Goal: Information Seeking & Learning: Learn about a topic

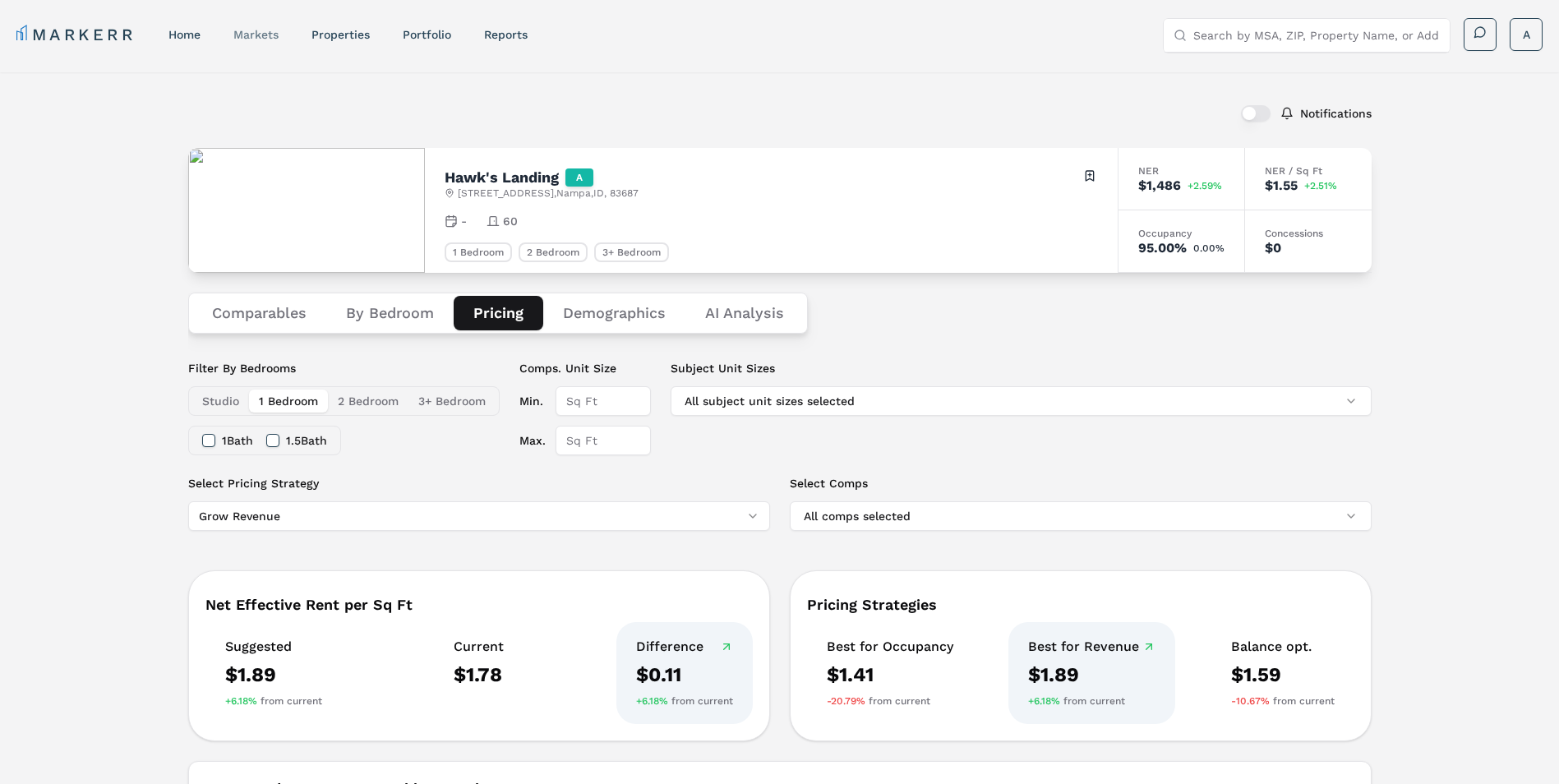
click at [253, 28] on link "markets" at bounding box center [256, 34] width 46 height 13
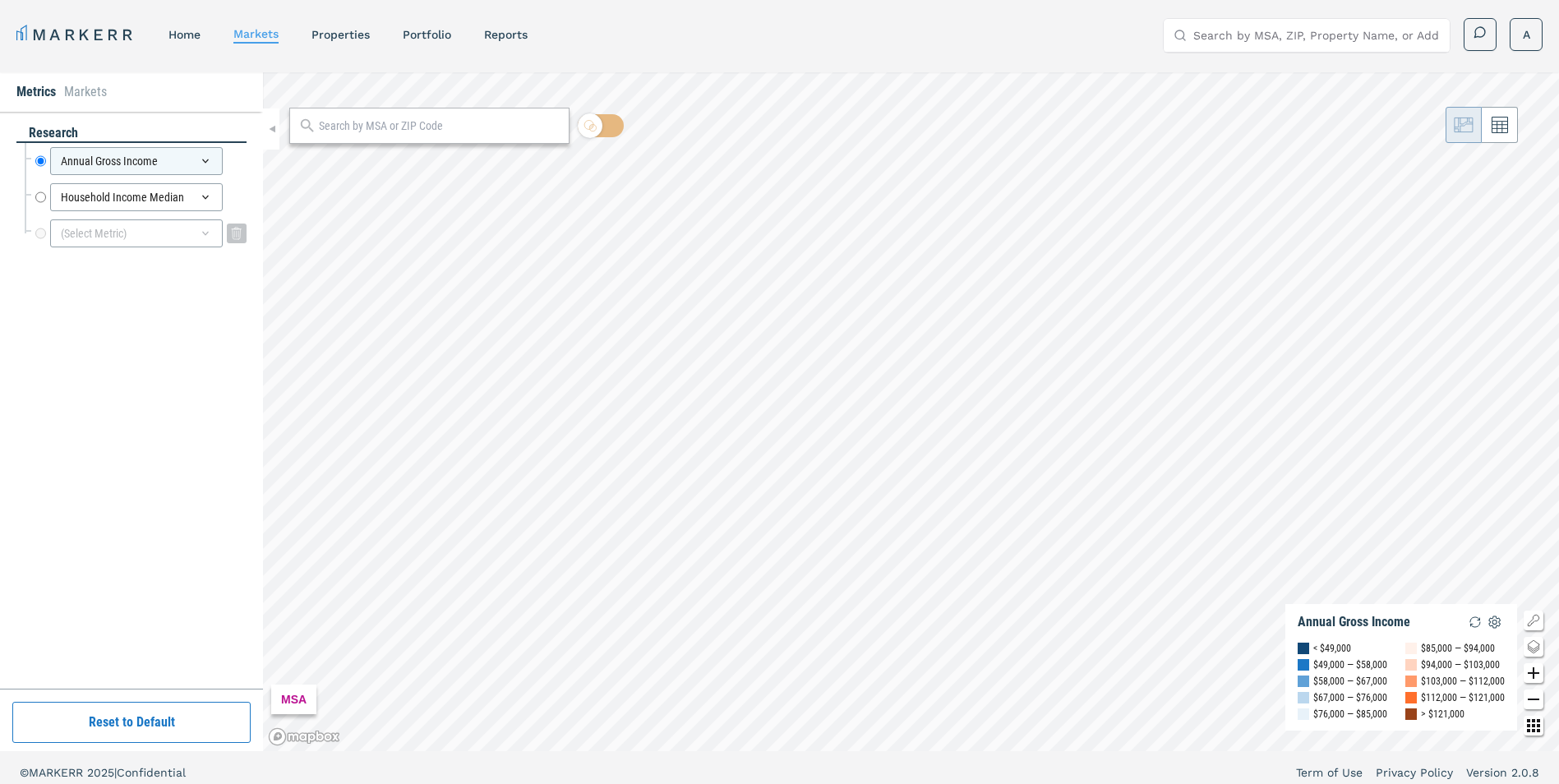
click at [195, 238] on div "(Select Metric)" at bounding box center [136, 233] width 172 height 28
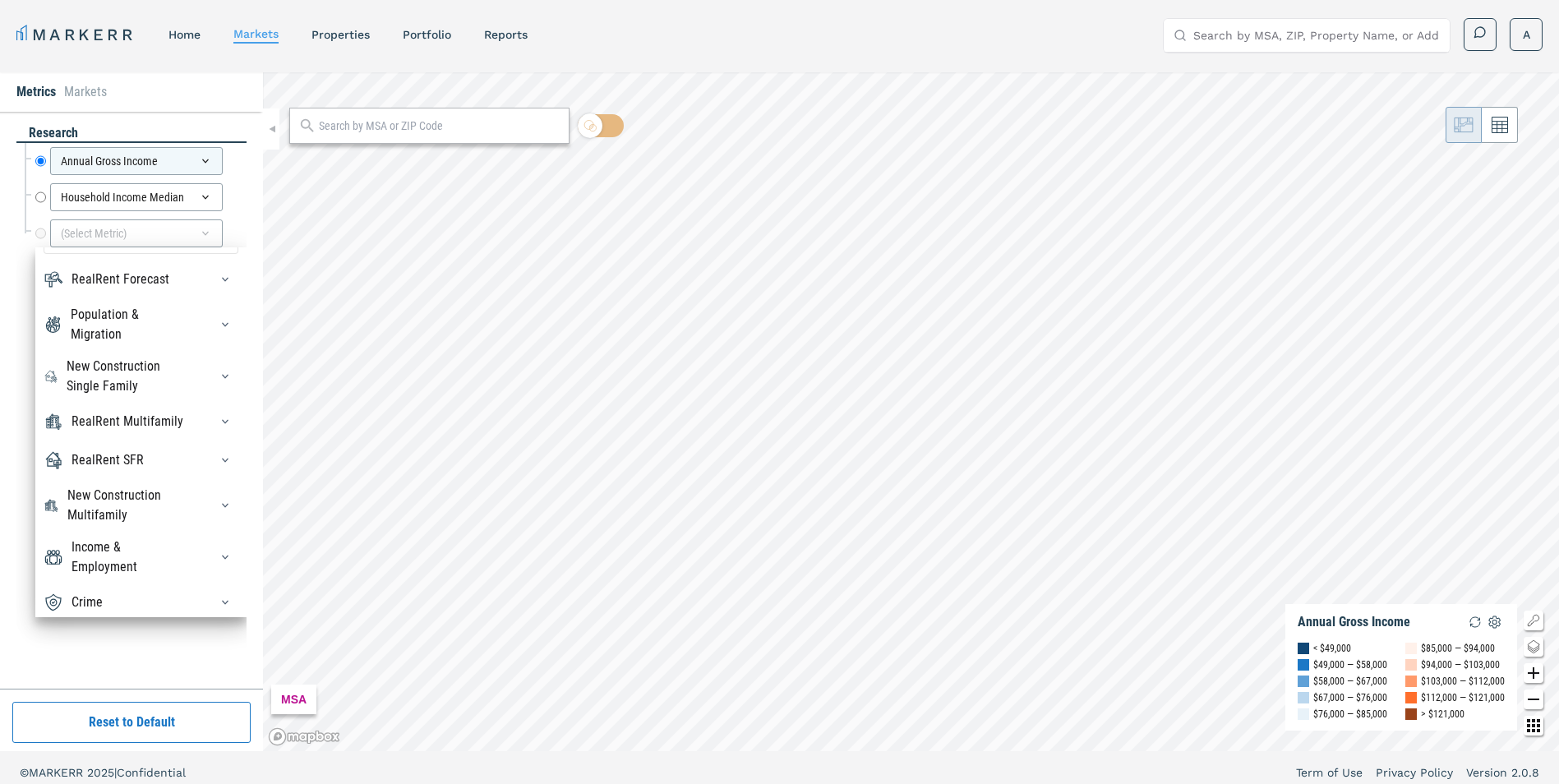
scroll to position [56, 0]
click at [177, 478] on div "RealRent Forecast Rent Mean Forecast 5 Year CAGR Rent Mean Forecast 5 Year Perc…" at bounding box center [140, 432] width 211 height 370
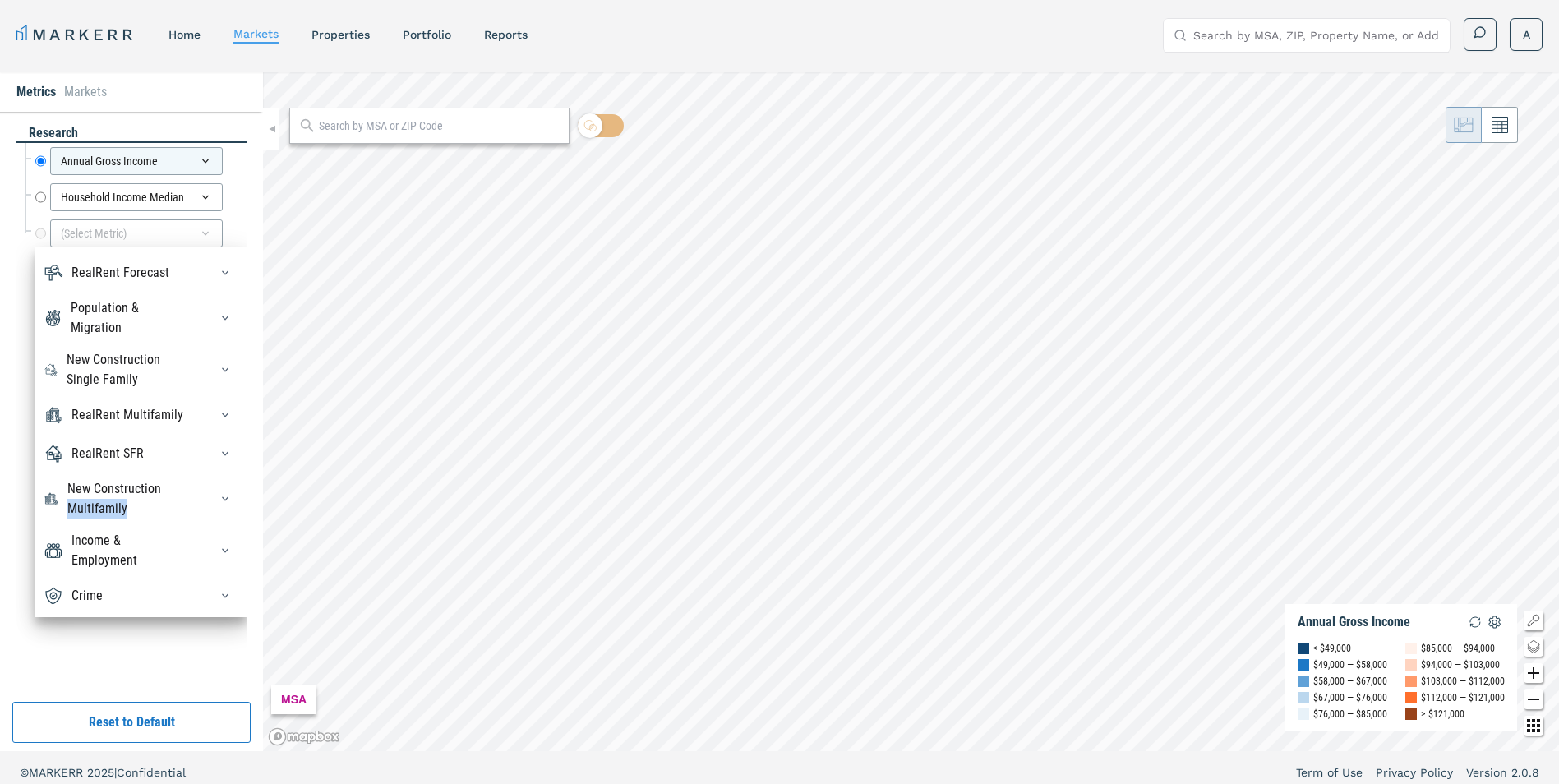
click at [168, 498] on div "New Construction Multifamily" at bounding box center [127, 499] width 121 height 40
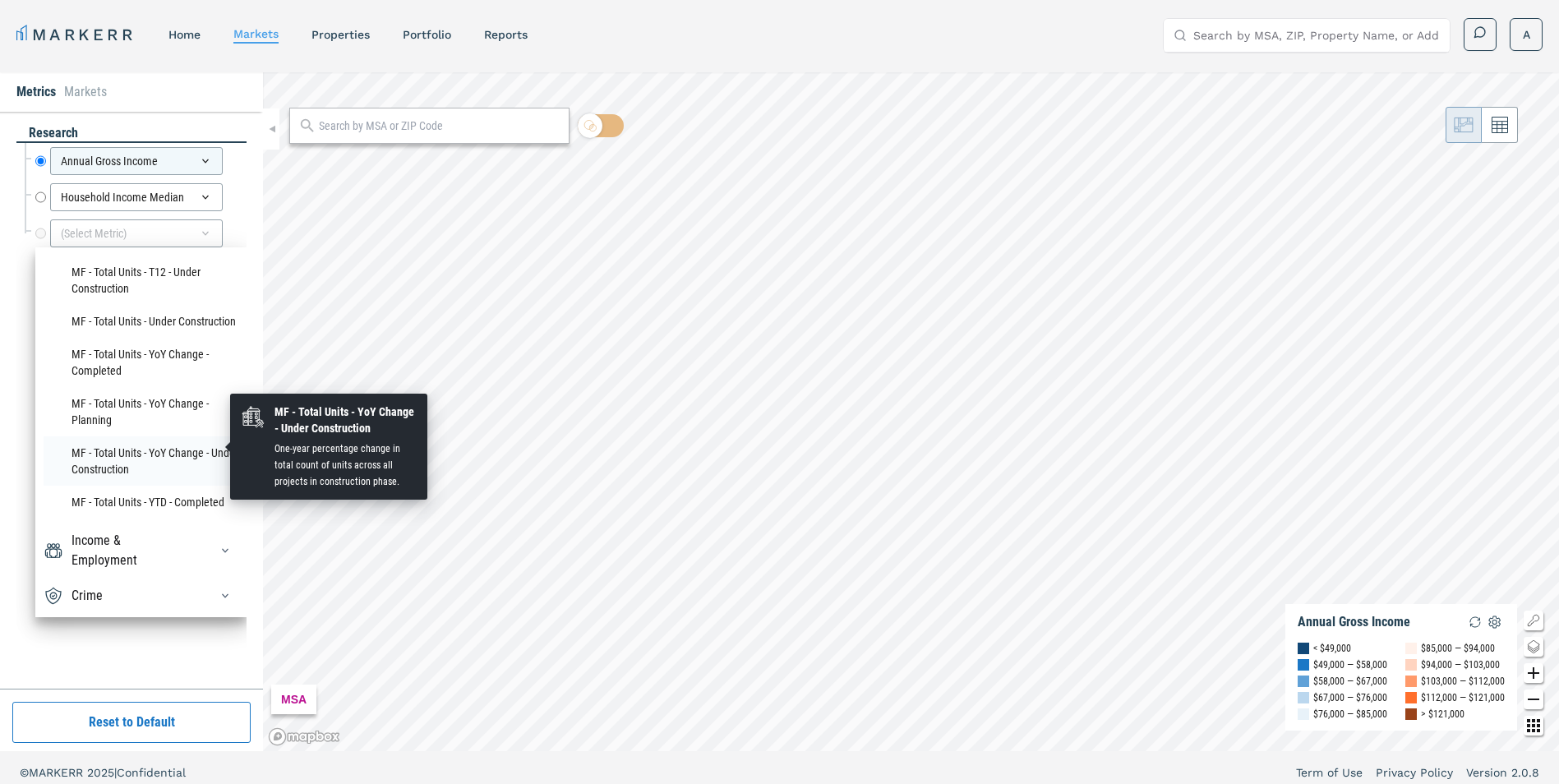
scroll to position [756, 0]
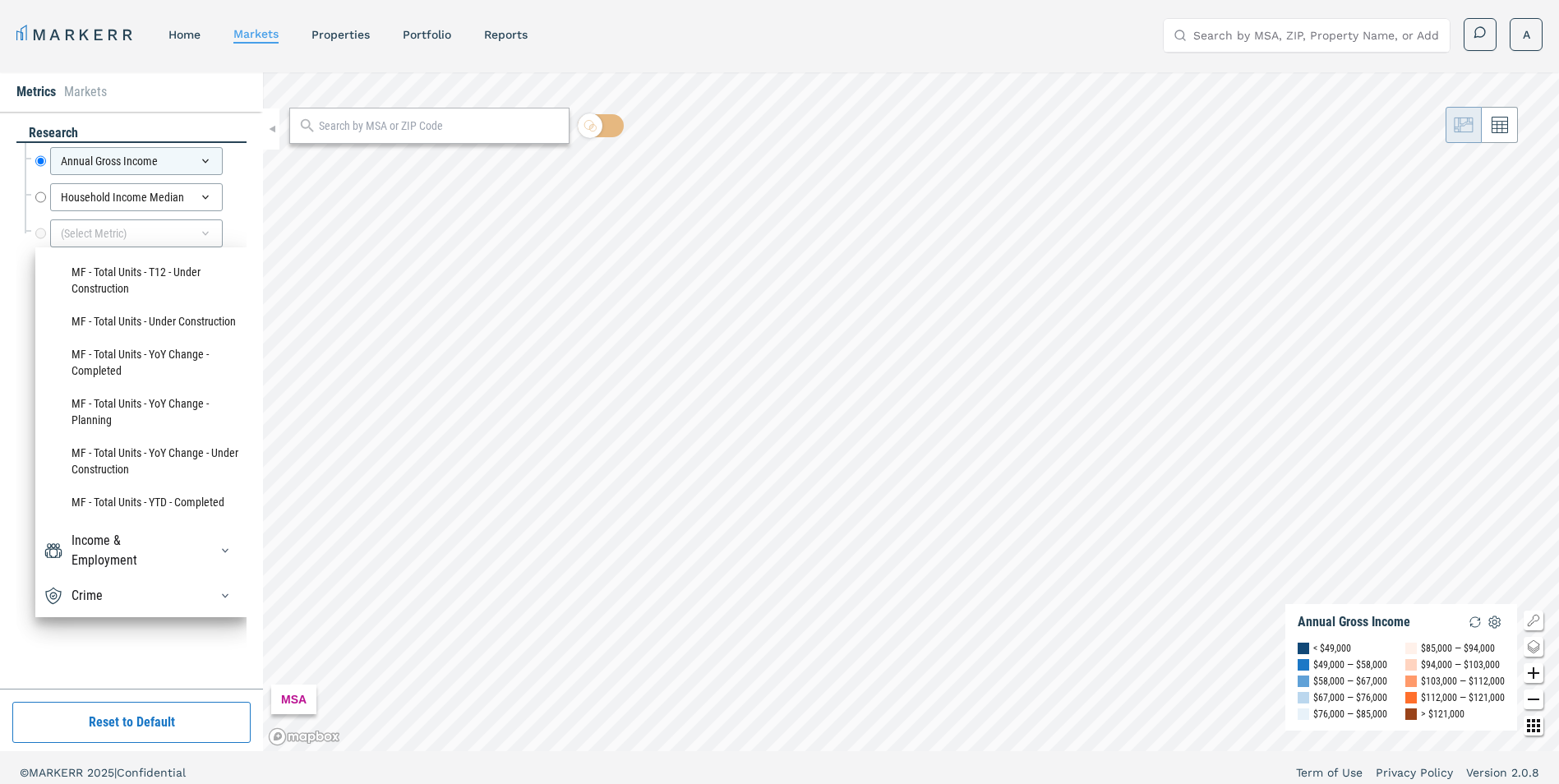
click at [139, 553] on div "Income & Employment" at bounding box center [130, 551] width 118 height 40
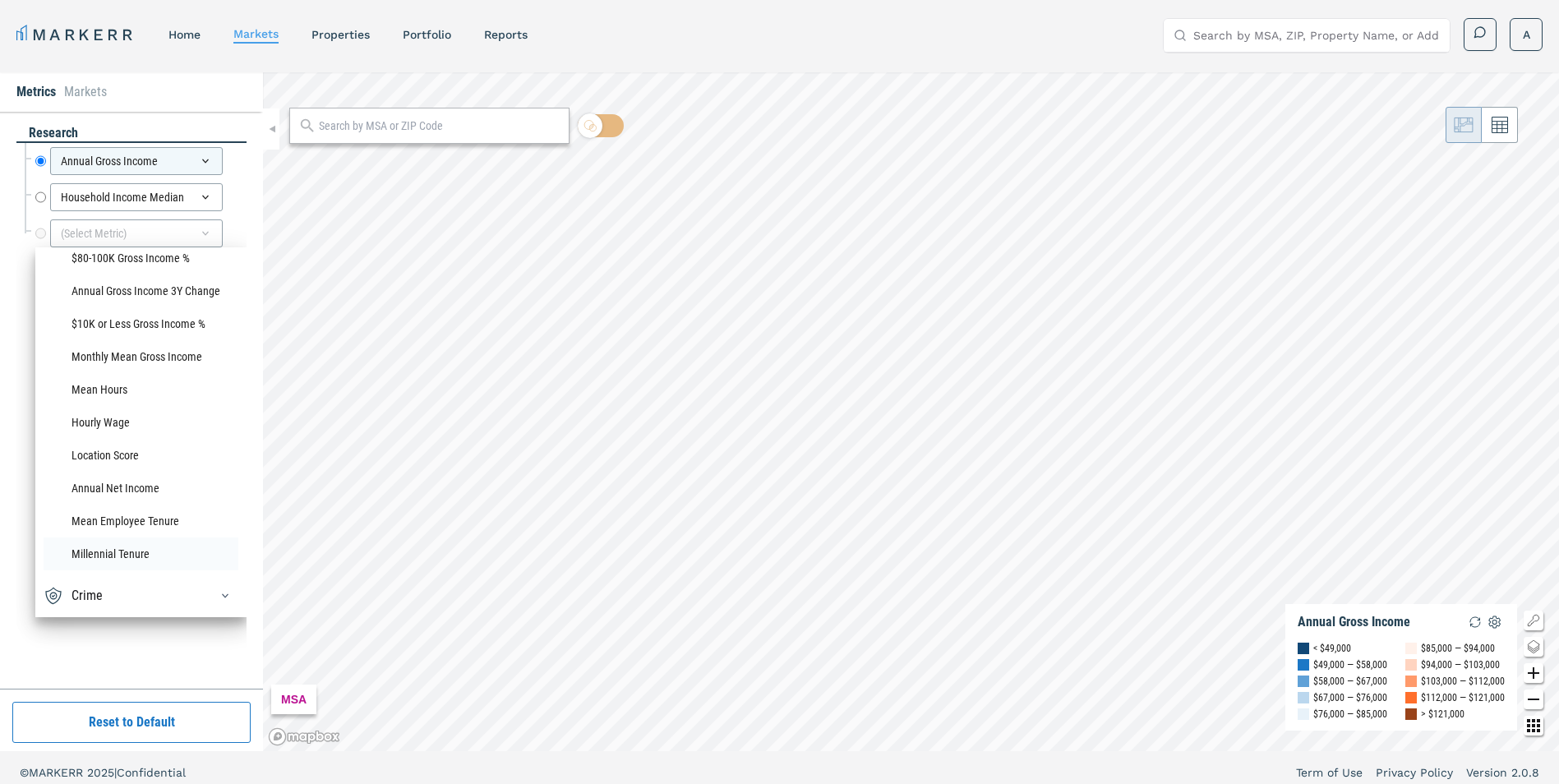
scroll to position [2145, 0]
click at [138, 553] on div "Crime" at bounding box center [141, 596] width 195 height 27
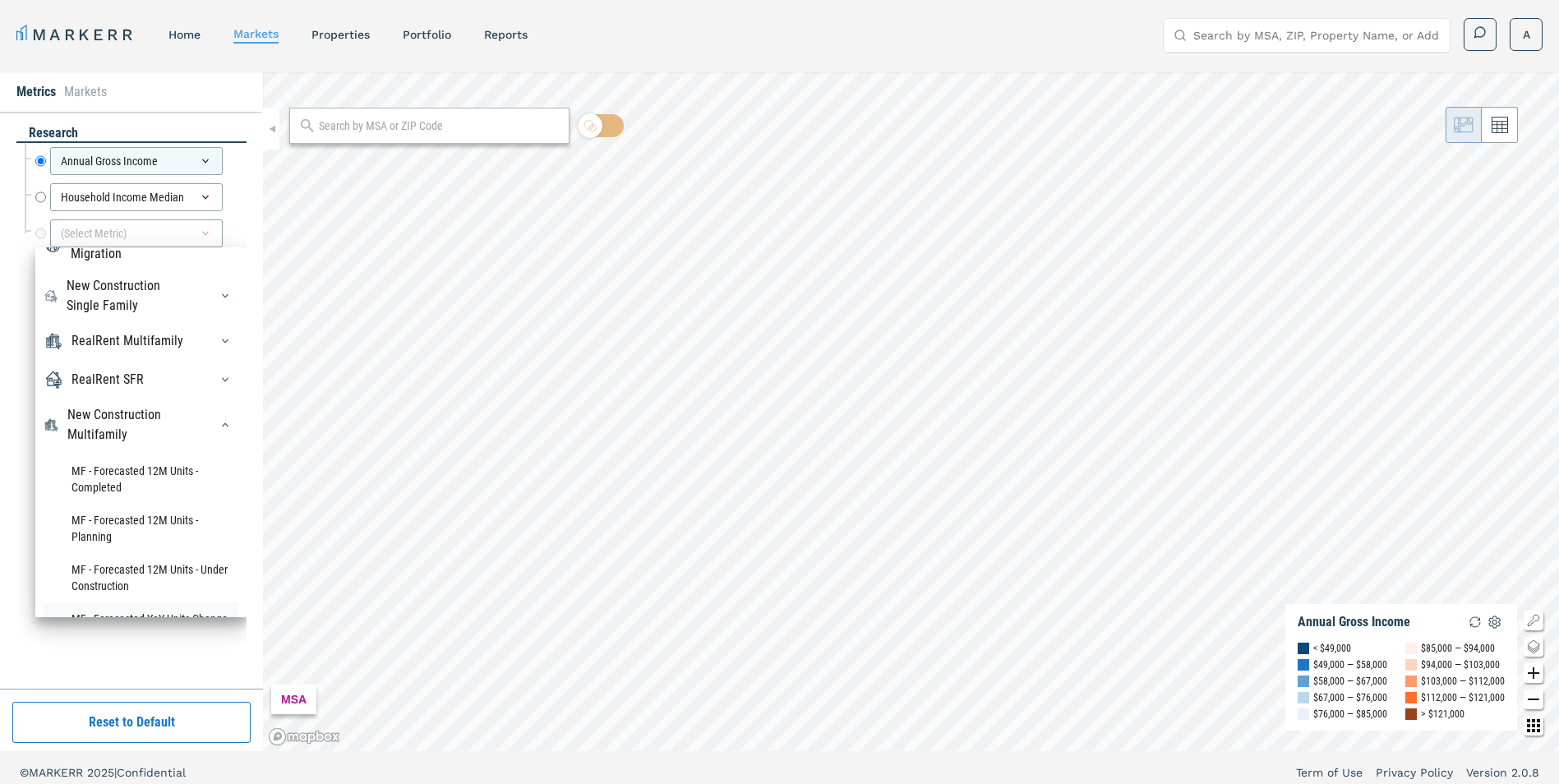
scroll to position [246, 0]
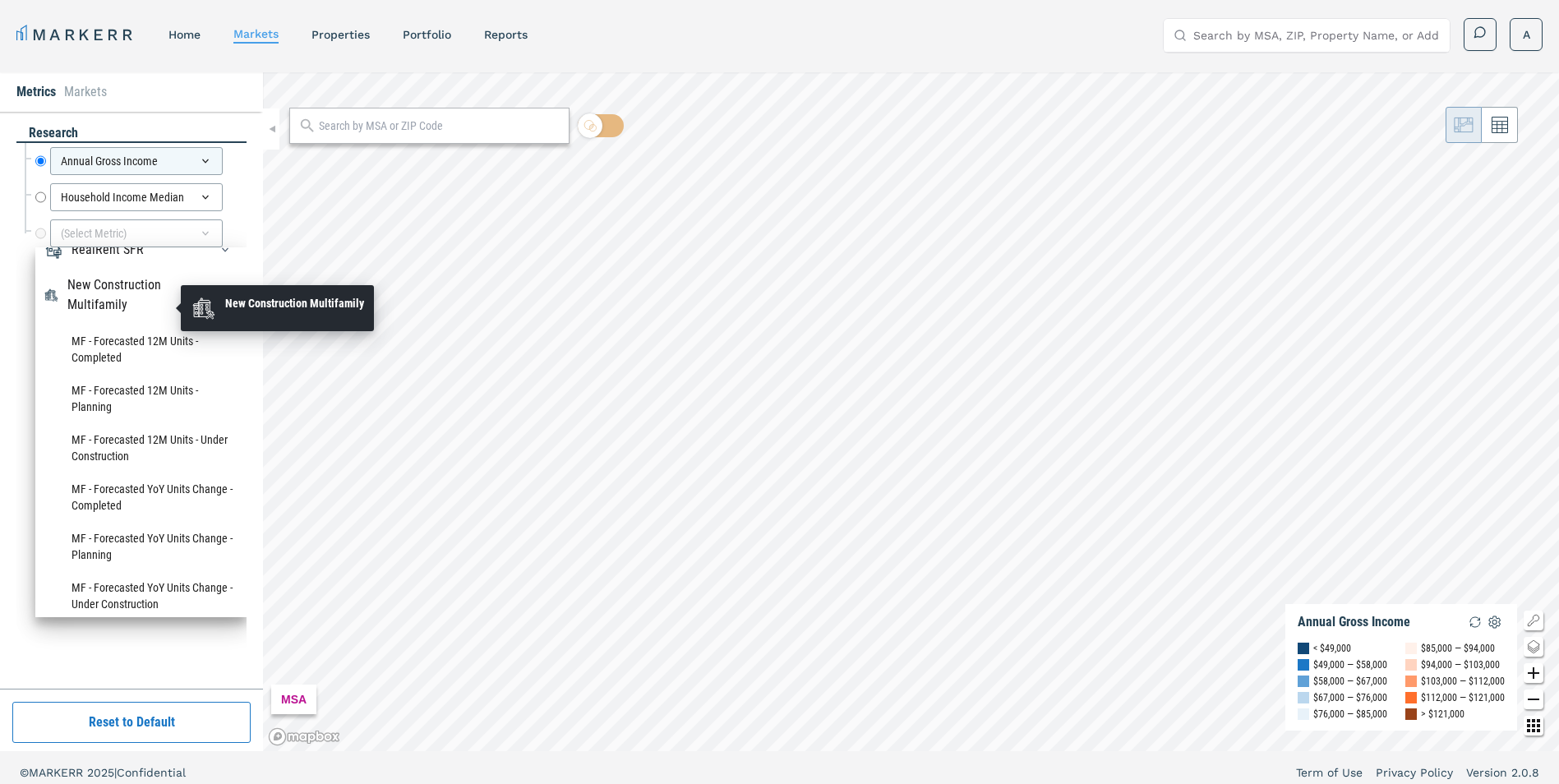
click at [114, 315] on div "New Construction Multifamily" at bounding box center [127, 295] width 121 height 40
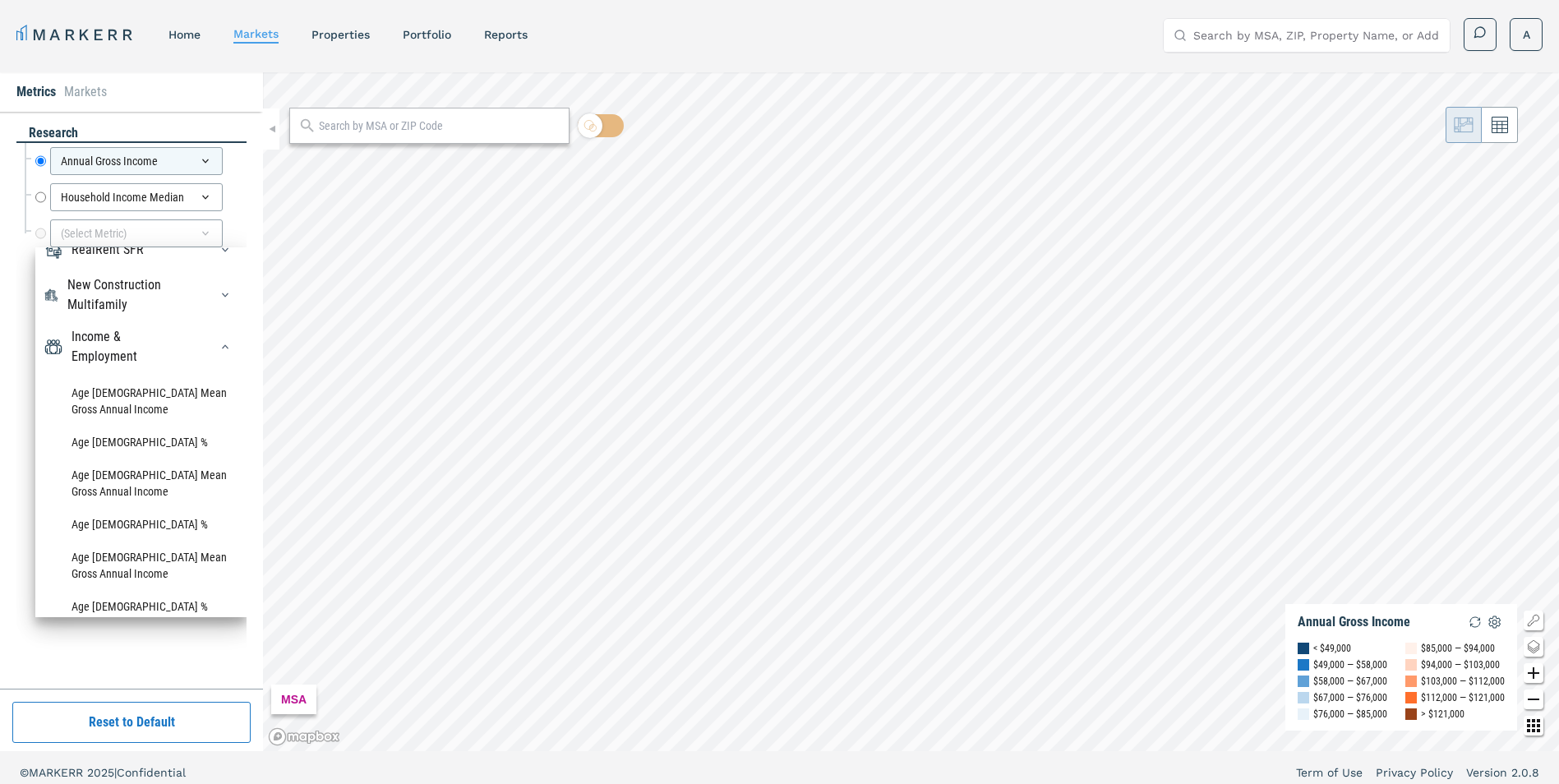
click at [121, 367] on div "Income & Employment" at bounding box center [130, 347] width 118 height 40
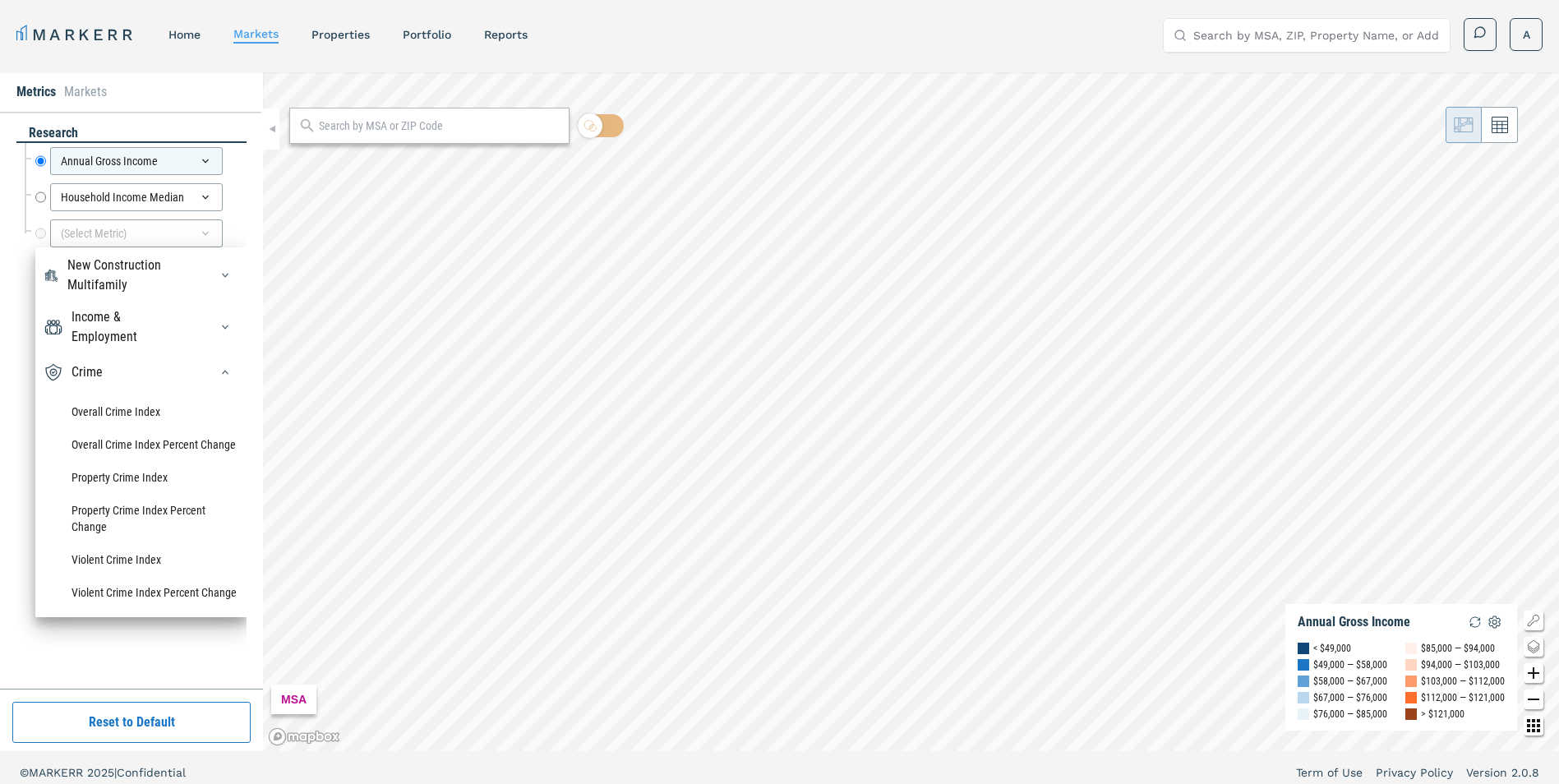
click at [111, 359] on div "Crime" at bounding box center [141, 372] width 195 height 27
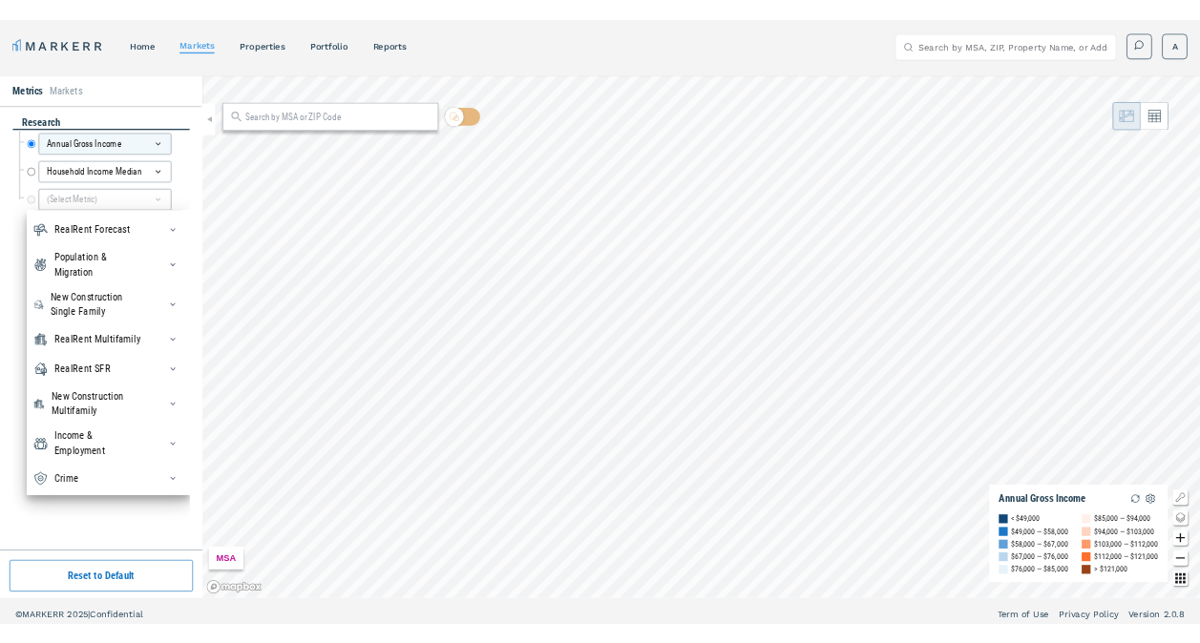
scroll to position [0, 0]
